Goal: Transaction & Acquisition: Purchase product/service

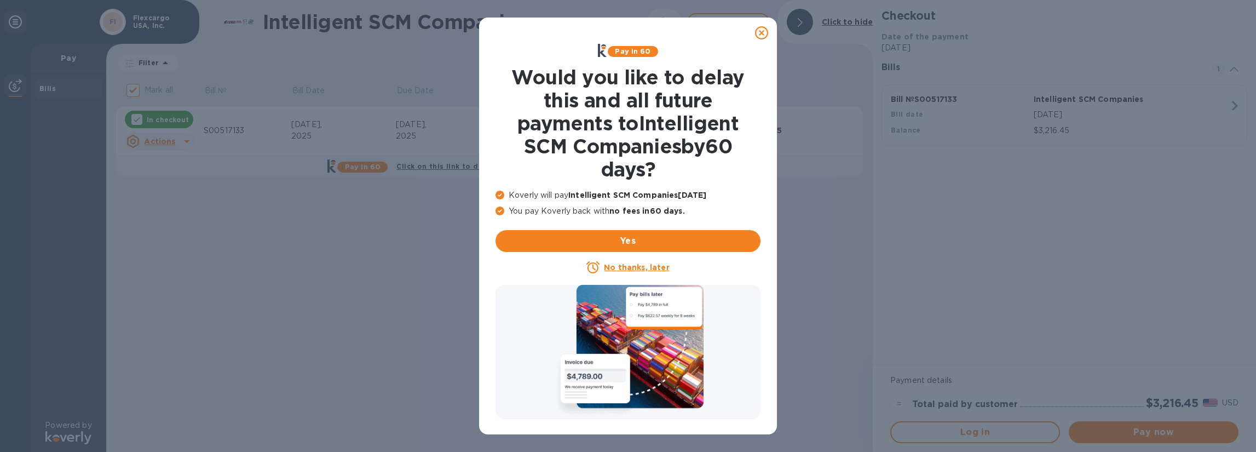
click at [618, 265] on u "No thanks, later" at bounding box center [636, 267] width 65 height 9
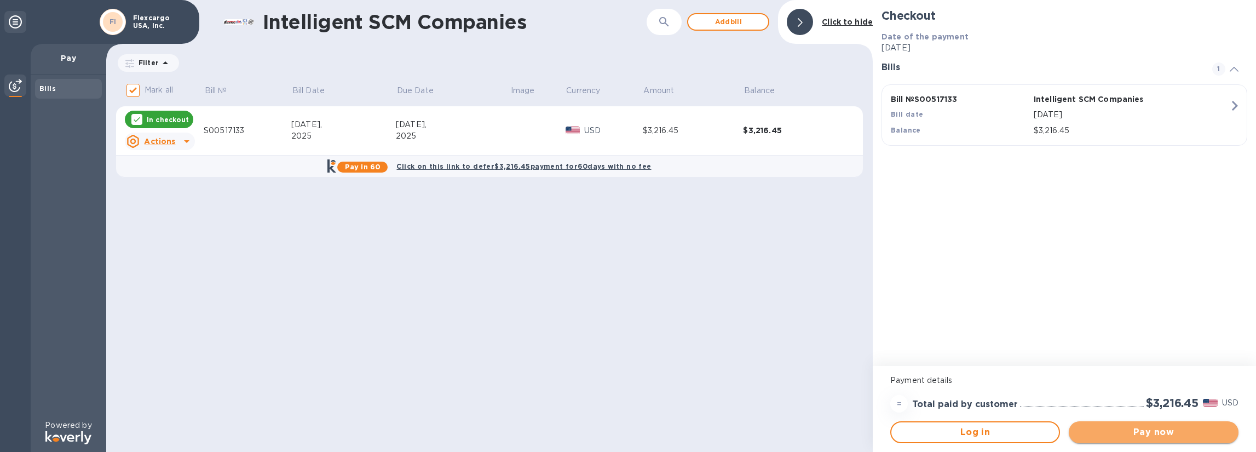
click at [1151, 433] on span "Pay now" at bounding box center [1154, 431] width 152 height 13
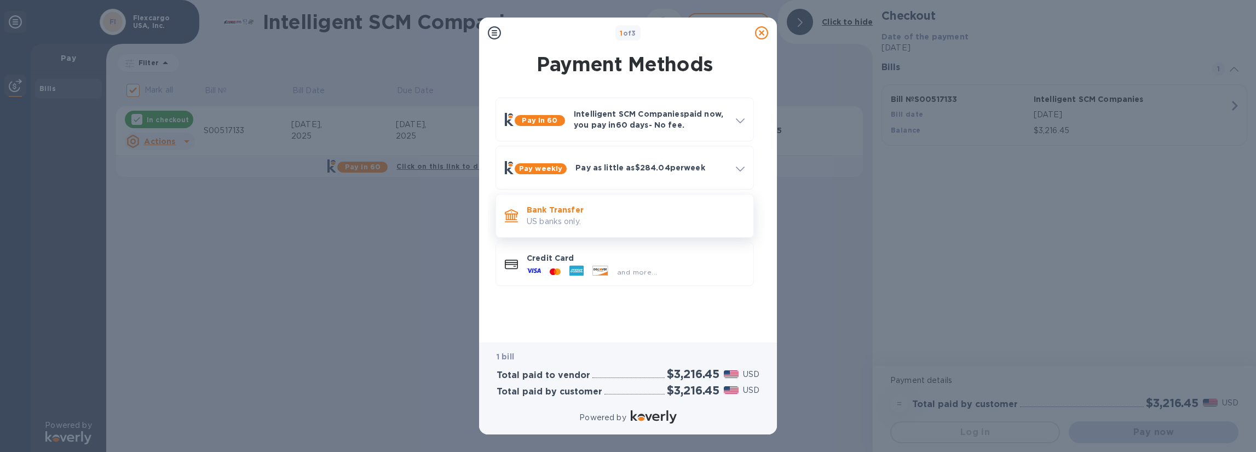
click at [563, 214] on p "Bank Transfer" at bounding box center [636, 209] width 218 height 11
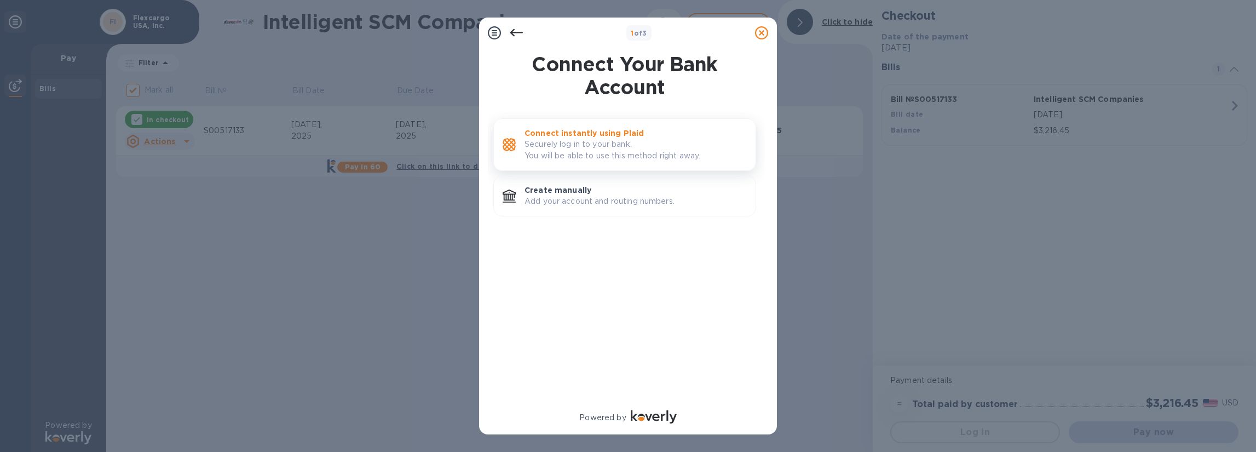
click at [660, 136] on p "Connect instantly using Plaid" at bounding box center [636, 133] width 222 height 11
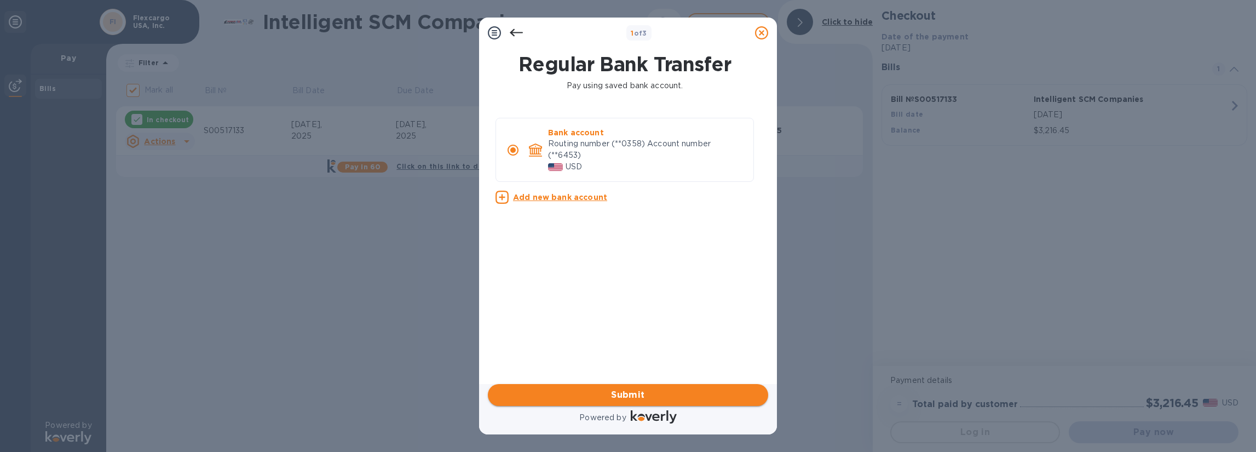
click at [627, 398] on span "Submit" at bounding box center [628, 394] width 263 height 13
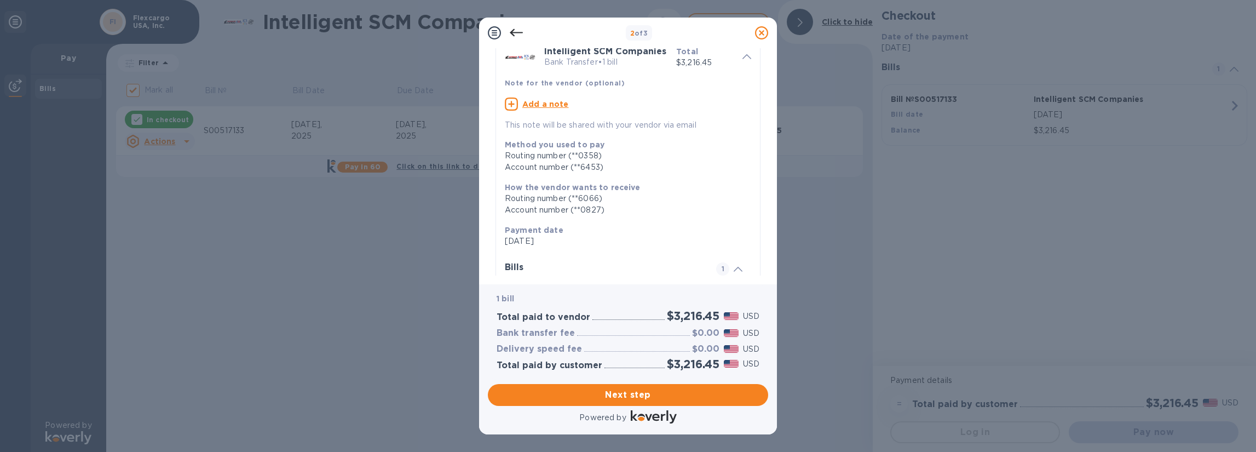
scroll to position [158, 0]
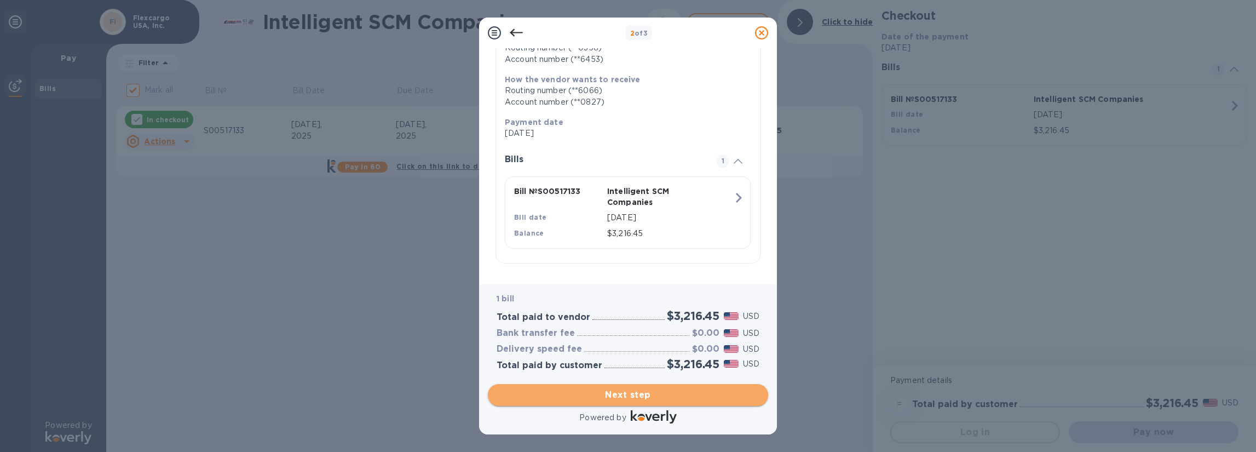
click at [622, 392] on span "Next step" at bounding box center [628, 394] width 263 height 13
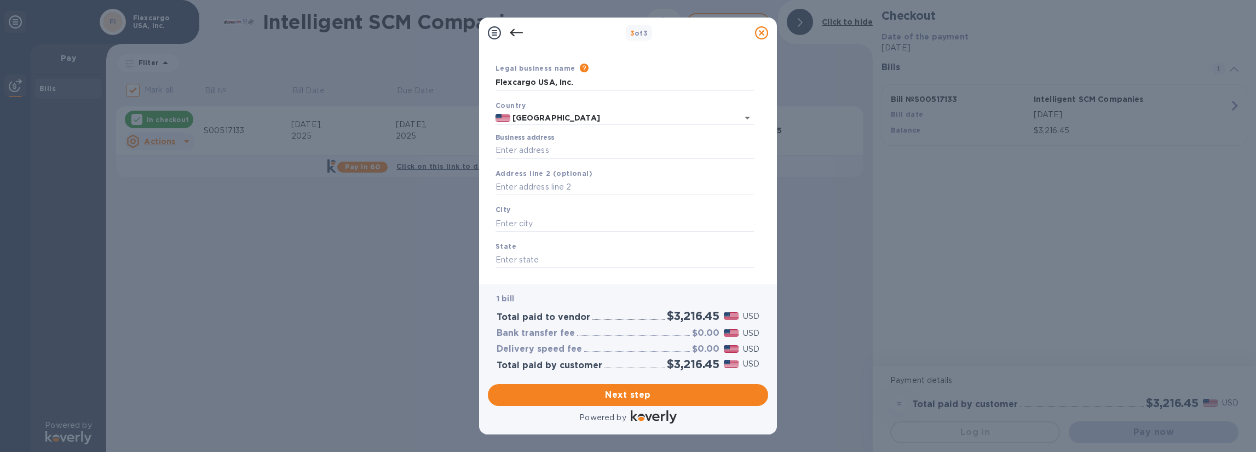
scroll to position [0, 0]
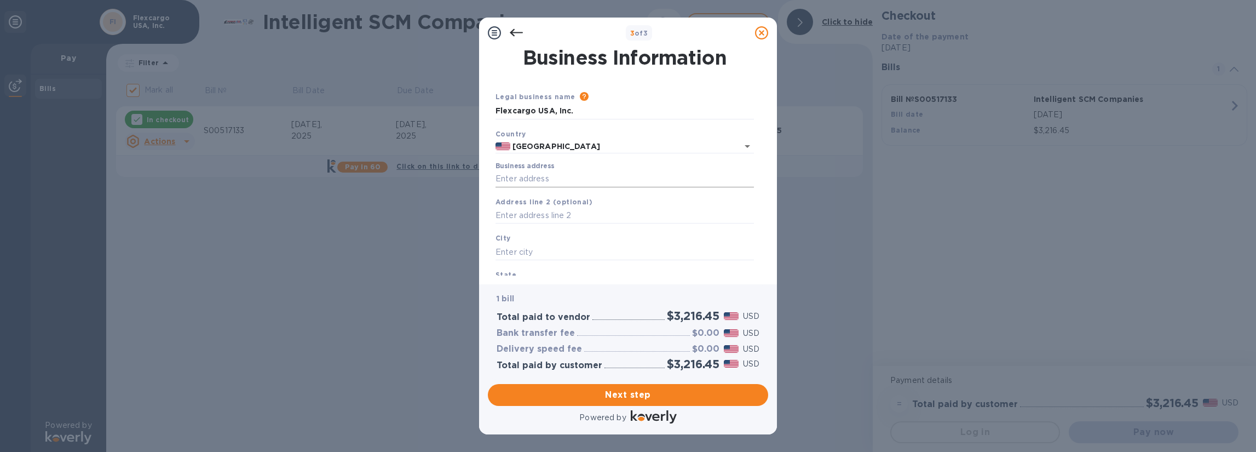
click at [596, 179] on input "Business address" at bounding box center [625, 179] width 258 height 16
click at [640, 389] on span "Next step" at bounding box center [628, 394] width 263 height 13
click at [560, 171] on input "Business address" at bounding box center [625, 179] width 258 height 16
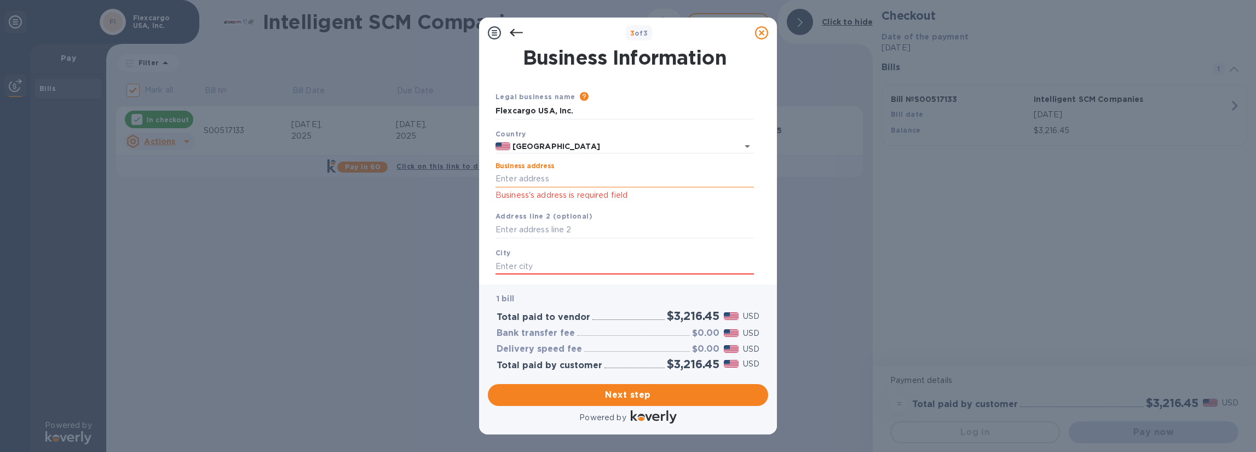
type input "[STREET_ADDRESS] Suite 800"
click at [561, 264] on input "text" at bounding box center [625, 266] width 258 height 16
drag, startPoint x: 561, startPoint y: 266, endPoint x: 540, endPoint y: 264, distance: 20.8
click at [540, 264] on input "text" at bounding box center [625, 266] width 258 height 16
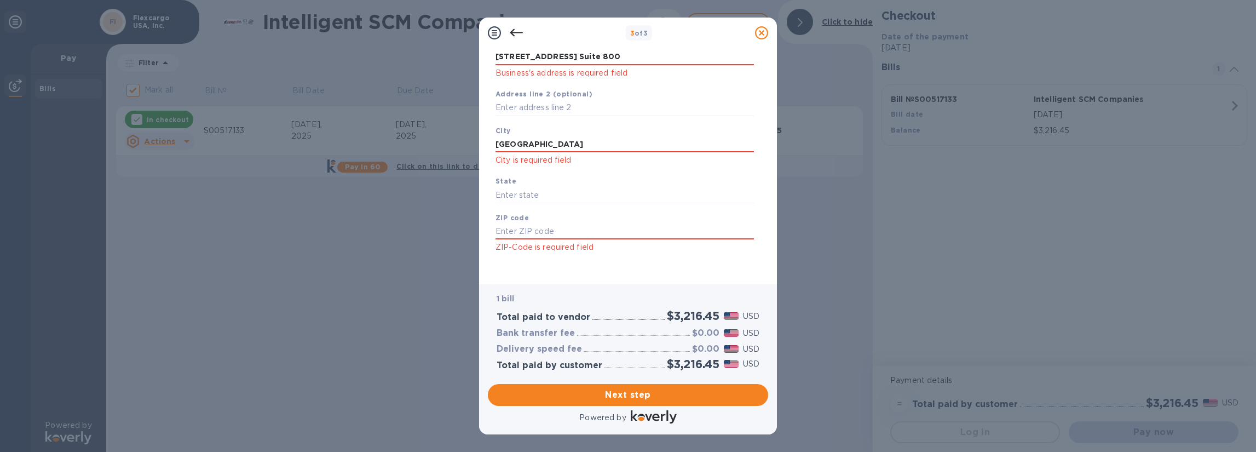
scroll to position [127, 0]
type input "[GEOGRAPHIC_DATA]"
click at [556, 187] on input "text" at bounding box center [625, 190] width 258 height 16
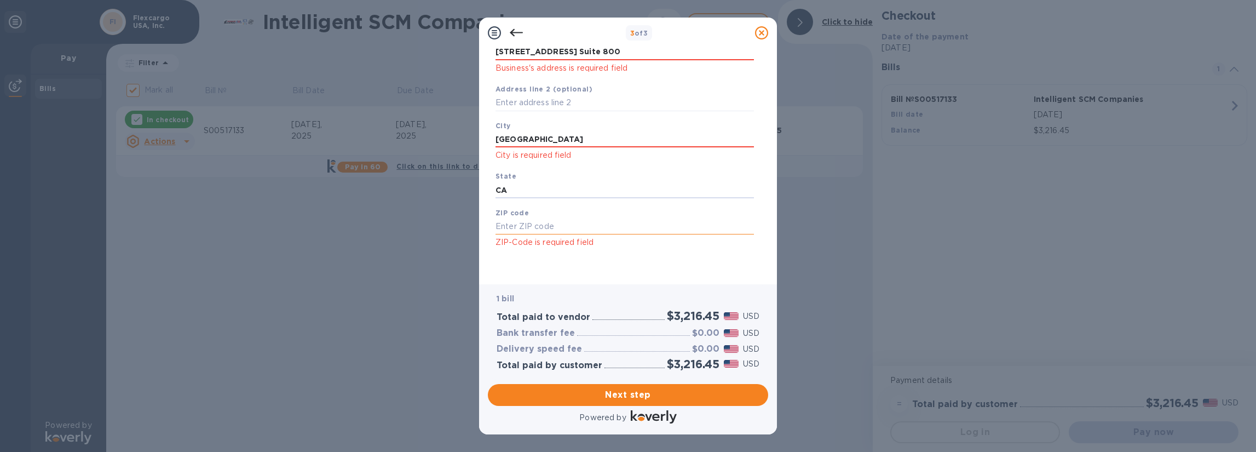
type input "CA"
click at [544, 228] on input "text" at bounding box center [625, 226] width 258 height 16
type input "90802"
click at [626, 396] on span "Next step" at bounding box center [628, 394] width 263 height 13
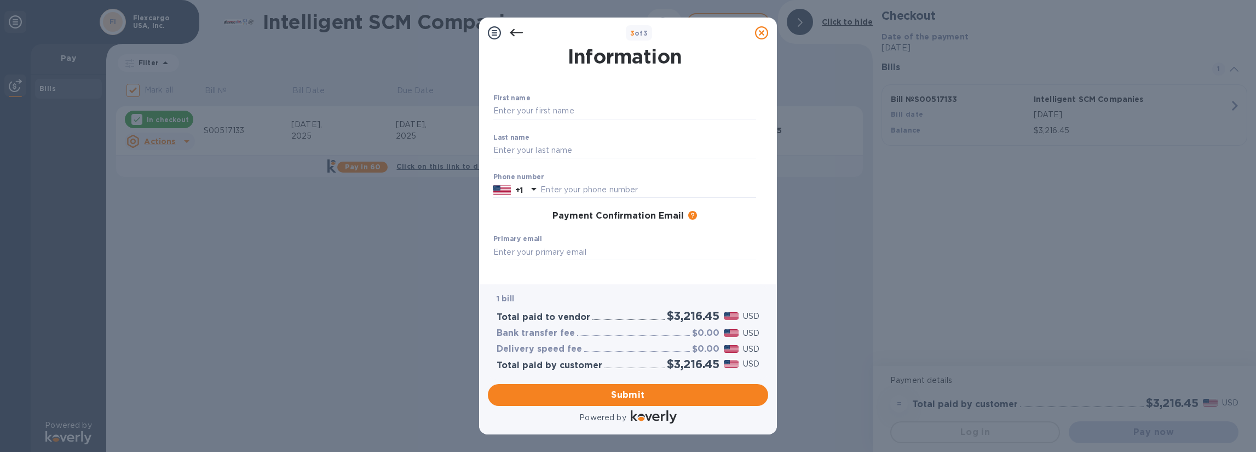
scroll to position [0, 0]
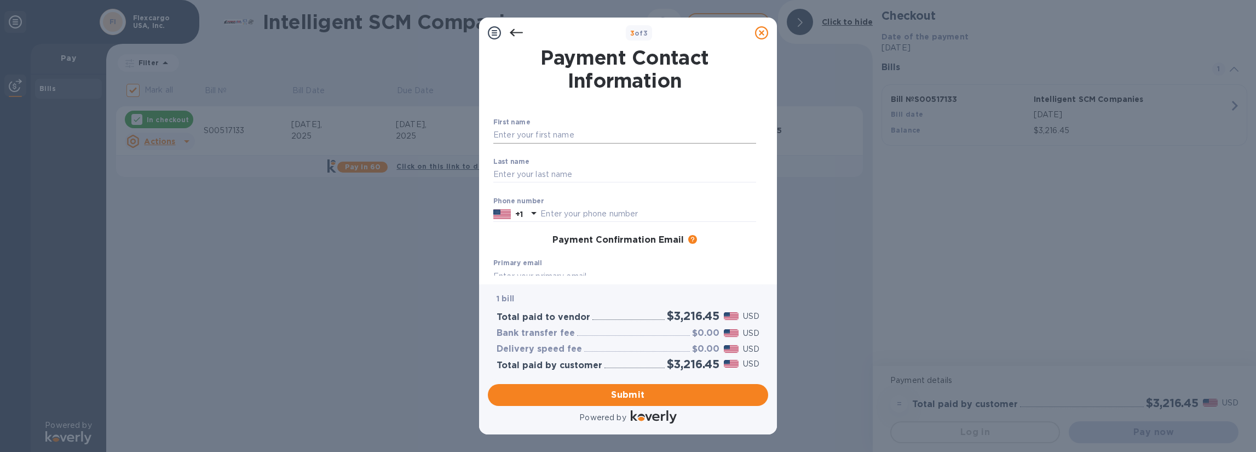
click at [599, 134] on input "text" at bounding box center [624, 135] width 263 height 16
type input "p"
type input "[PERSON_NAME]"
click at [505, 169] on input "text" at bounding box center [624, 174] width 263 height 16
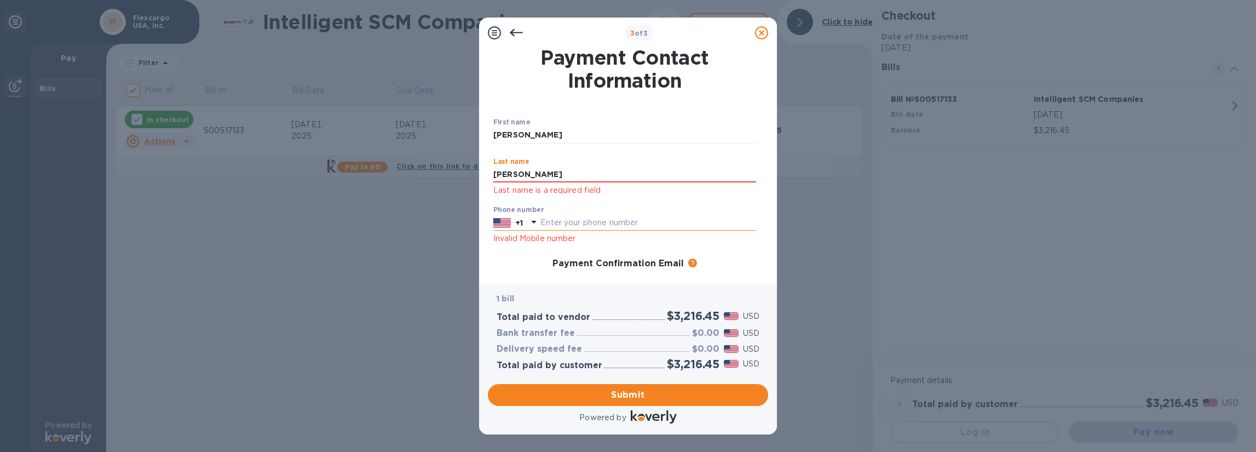
type input "[PERSON_NAME]"
click at [699, 221] on input "text" at bounding box center [648, 223] width 216 height 16
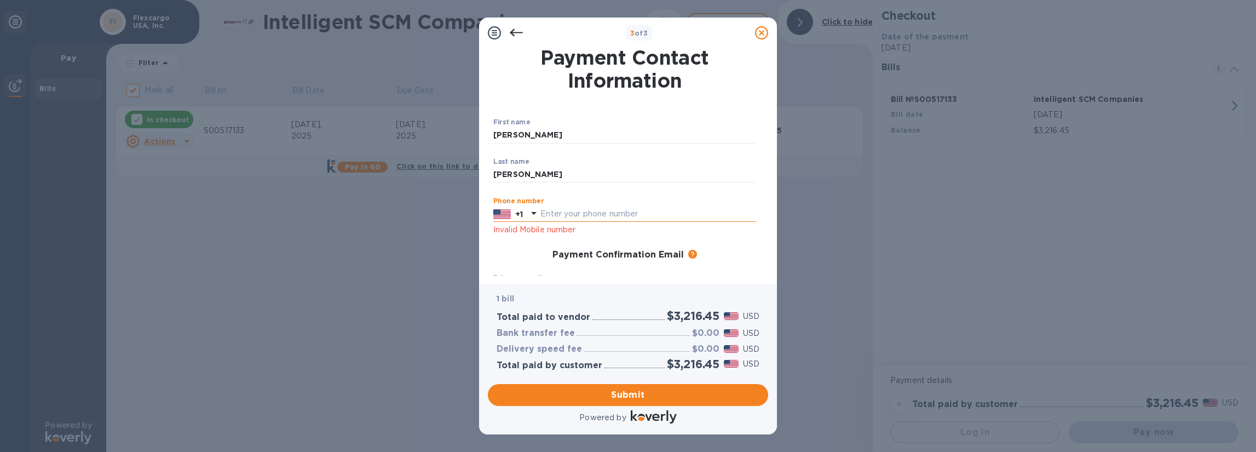
type input "6264287273"
type input "[EMAIL_ADDRESS][DOMAIN_NAME]"
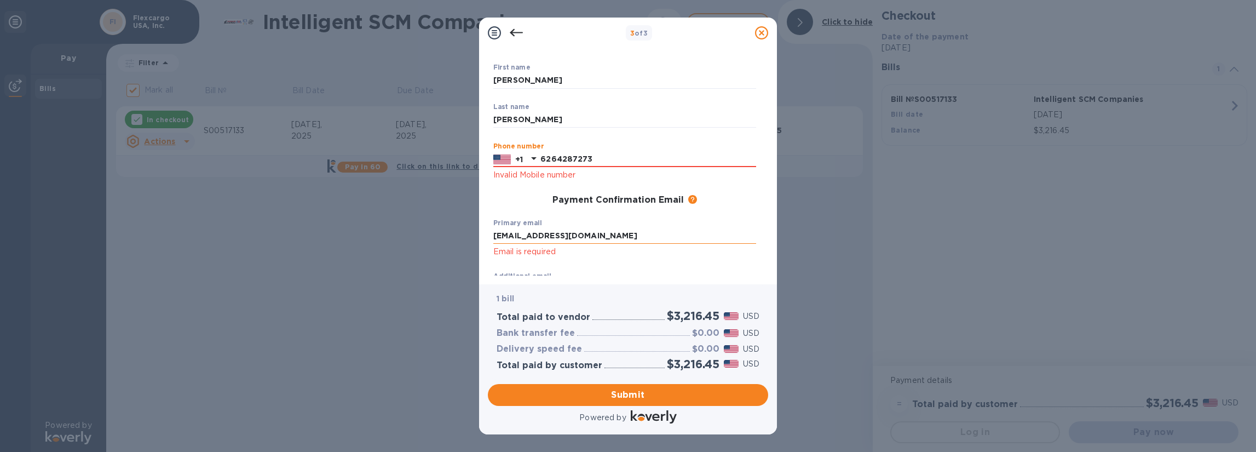
click at [622, 235] on input "[EMAIL_ADDRESS][DOMAIN_NAME]" at bounding box center [624, 236] width 263 height 16
drag, startPoint x: 625, startPoint y: 232, endPoint x: 532, endPoint y: 235, distance: 93.2
click at [532, 234] on input "[EMAIL_ADDRESS][DOMAIN_NAME]" at bounding box center [624, 236] width 263 height 16
type input "[PERSON_NAME][EMAIL_ADDRESS][DOMAIN_NAME]"
click at [720, 119] on input "[PERSON_NAME]" at bounding box center [624, 120] width 263 height 16
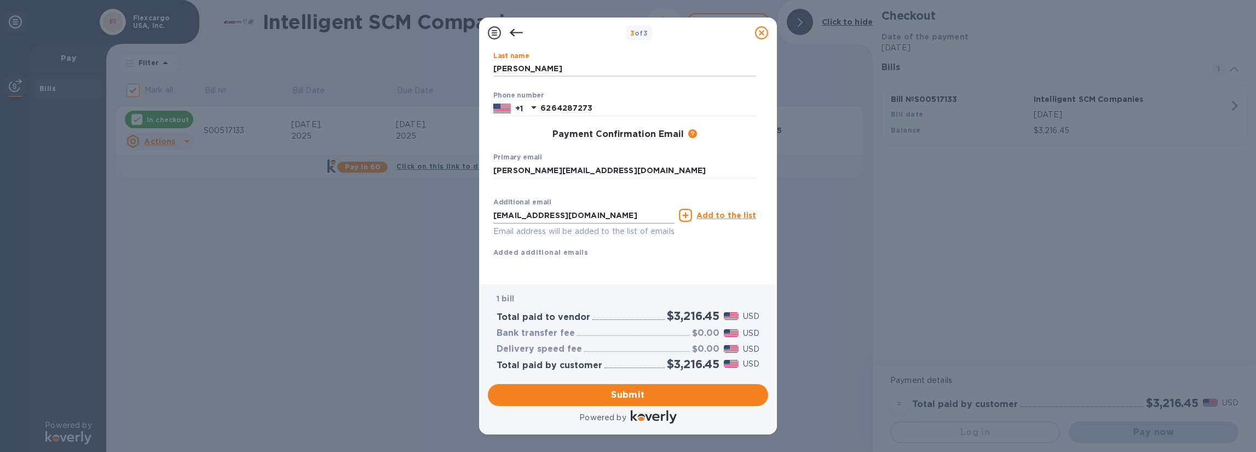
scroll to position [118, 0]
click at [607, 207] on input "[EMAIL_ADDRESS][DOMAIN_NAME]" at bounding box center [583, 215] width 181 height 16
type input "[PERSON_NAME][EMAIL_ADDRESS][DOMAIN_NAME]"
click at [687, 265] on div "First name [PERSON_NAME] ​ Last name [PERSON_NAME] ​ Phone number [PHONE_NUMBER…" at bounding box center [624, 144] width 263 height 263
drag, startPoint x: 612, startPoint y: 202, endPoint x: 481, endPoint y: 192, distance: 131.8
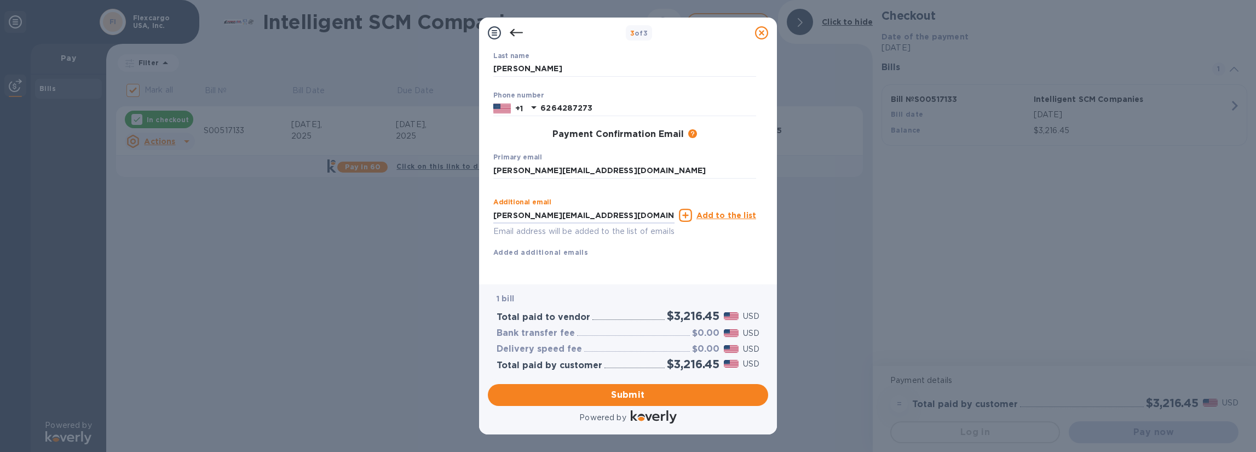
click at [481, 192] on div "Payment Contact Information First name [PERSON_NAME] ​ Last name [PERSON_NAME] …" at bounding box center [628, 166] width 298 height 236
click at [737, 129] on div "Payment Confirmation Email The added email addresses will be used to send the p…" at bounding box center [624, 134] width 263 height 11
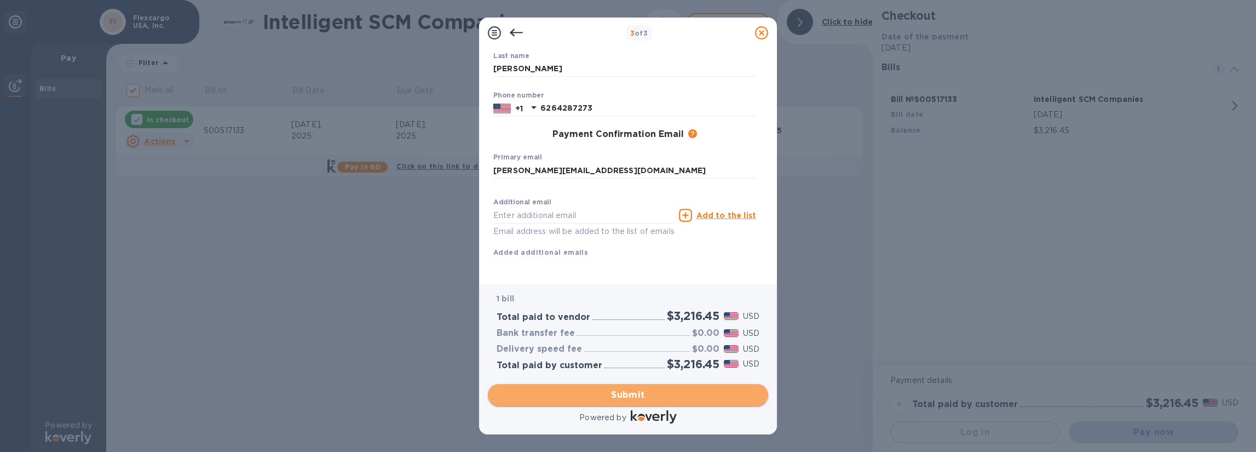
click at [625, 394] on span "Submit" at bounding box center [628, 394] width 263 height 13
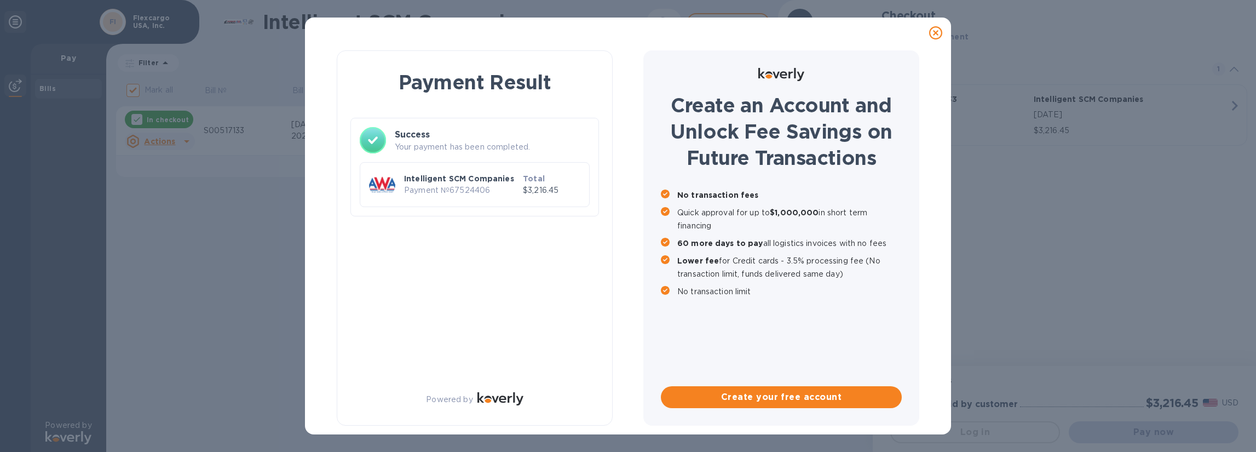
checkbox input "false"
